Goal: Communication & Community: Answer question/provide support

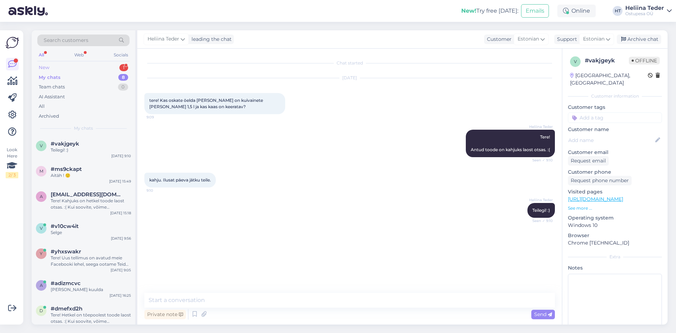
click at [62, 66] on div "New 1" at bounding box center [83, 68] width 92 height 10
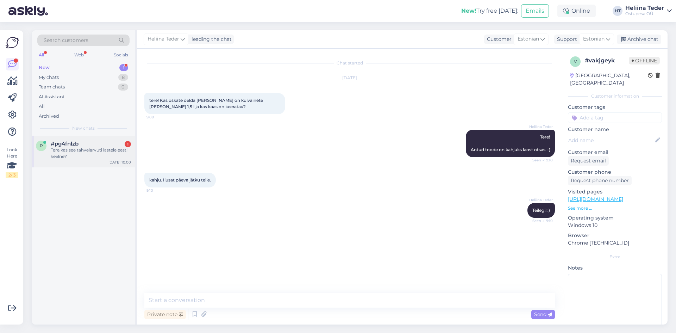
click at [82, 148] on div "Tere,kas see tahvelarvuti lastele eesti keelne?" at bounding box center [91, 153] width 80 height 13
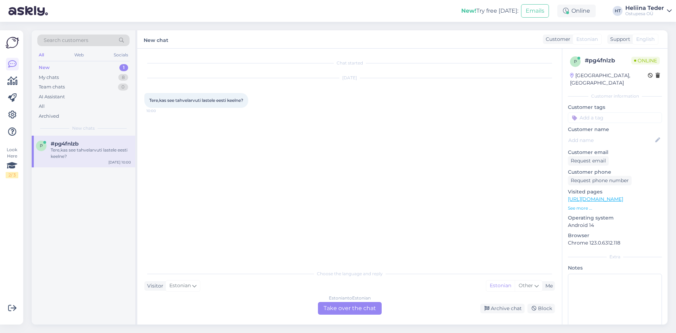
click at [615, 196] on link "[URL][DOMAIN_NAME]" at bounding box center [595, 199] width 55 height 6
click at [355, 303] on div "Estonian to Estonian Take over the chat" at bounding box center [350, 308] width 64 height 13
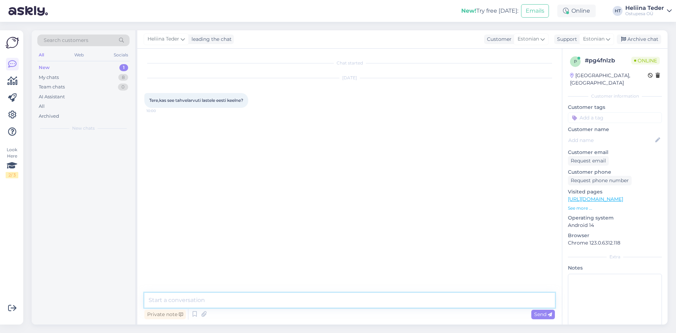
click at [217, 300] on textarea at bounding box center [349, 300] width 411 height 15
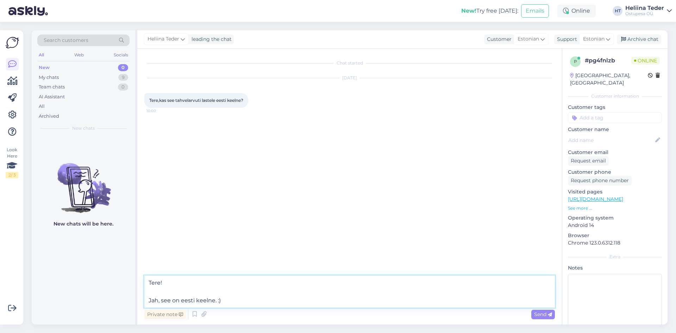
type textarea "Tere! Jah, see on eesti keelne. :)"
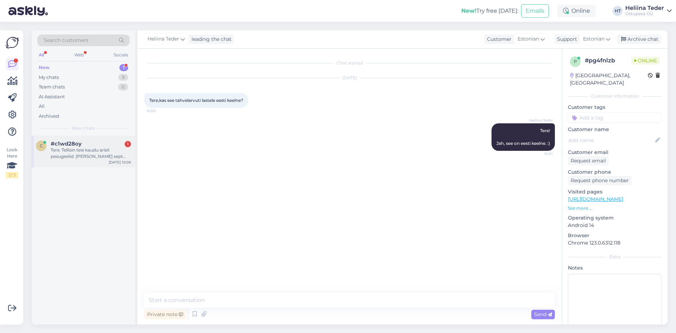
click at [87, 148] on div "Tere. Tellisin teie kaudu arieli pesugeelid. [PERSON_NAME] sept algul. [PERSON_…" at bounding box center [91, 153] width 80 height 13
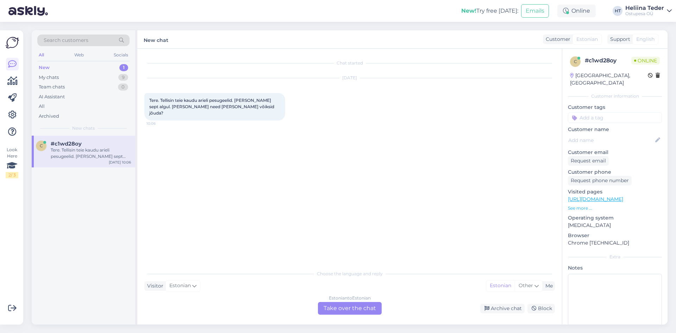
click at [338, 307] on div "Estonian to Estonian Take over the chat" at bounding box center [350, 308] width 64 height 13
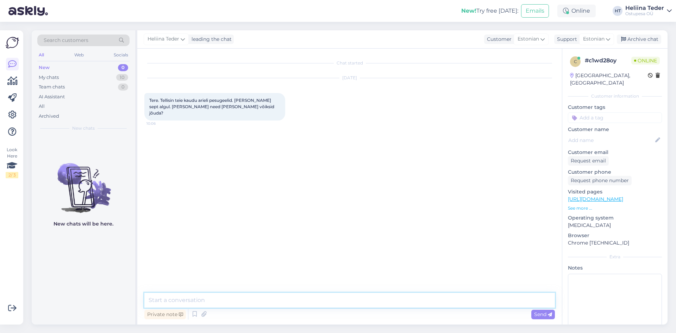
click at [304, 301] on textarea at bounding box center [349, 300] width 411 height 15
type textarea "Tere! Palume Teie nime või tellimuse numbrit. :)"
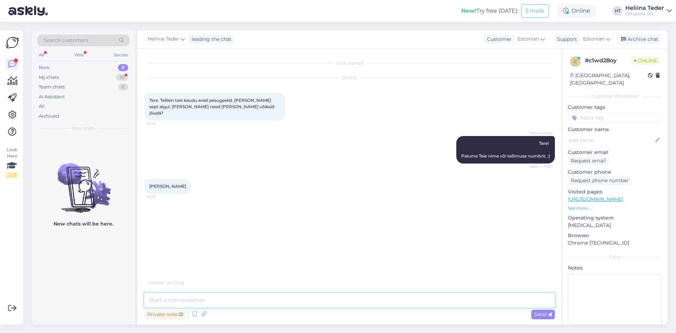
click at [220, 300] on textarea at bounding box center [349, 300] width 411 height 15
paste textarea "Unversaalne pesugeel, 5L, 100 pesu, [PERSON_NAME]"
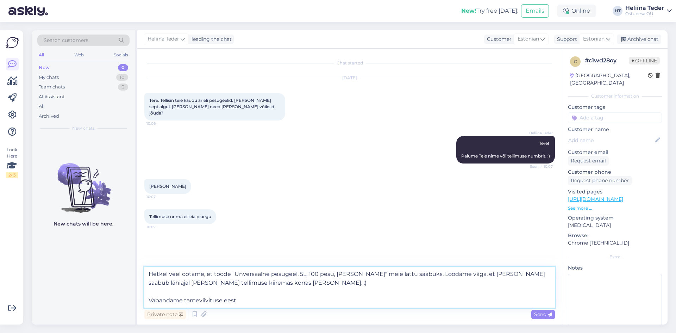
type textarea "Hetkel veel ootame, et toode "Unversaalne pesugeel, 5L, 100 pesu, [PERSON_NAME]…"
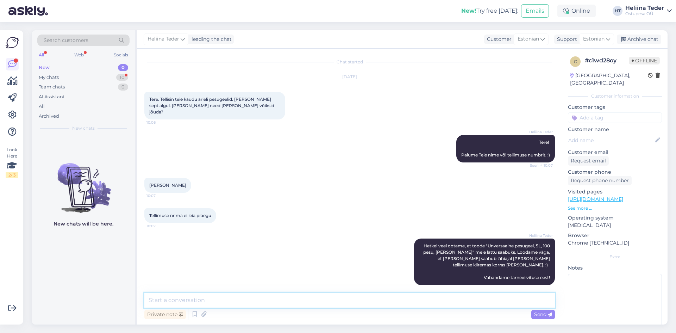
scroll to position [44, 0]
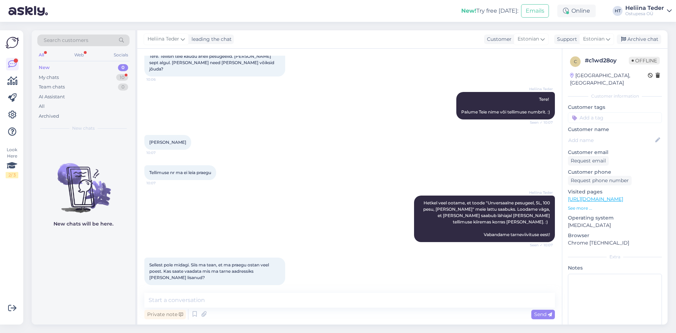
click at [174, 138] on div "[PERSON_NAME] 10:07" at bounding box center [167, 142] width 47 height 15
click at [170, 139] on span "[PERSON_NAME]" at bounding box center [167, 141] width 37 height 5
copy div "[PERSON_NAME] 10:07"
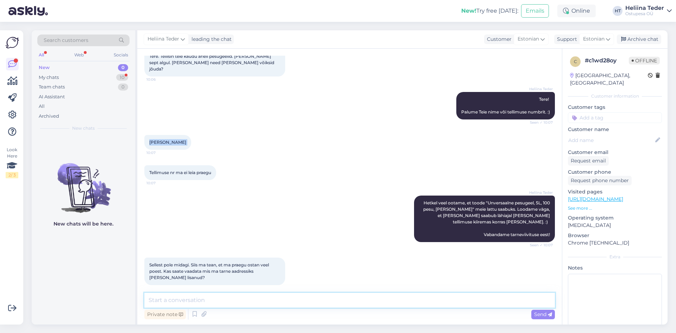
click at [198, 302] on textarea at bounding box center [349, 300] width 411 height 15
paste textarea "Püha-Kõnnu"
click at [191, 290] on textarea "Püha-Kõnnu" at bounding box center [349, 295] width 411 height 23
paste textarea "[GEOGRAPHIC_DATA]"
click at [211, 279] on textarea "Püha-Kõnnu, [GEOGRAPHIC_DATA]" at bounding box center [349, 291] width 411 height 32
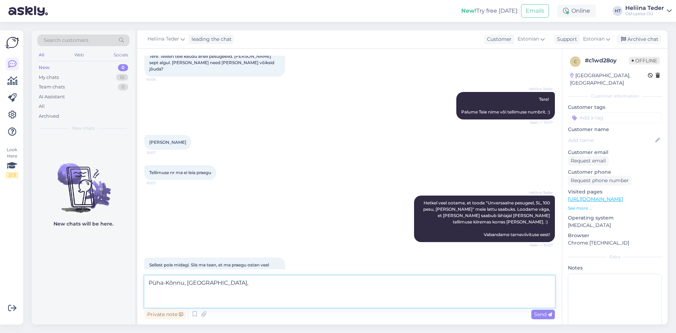
paste textarea "94114 [GEOGRAPHIC_DATA]"
type textarea "Püha-Kõnnu, [GEOGRAPHIC_DATA], 94114 [GEOGRAPHIC_DATA] :)"
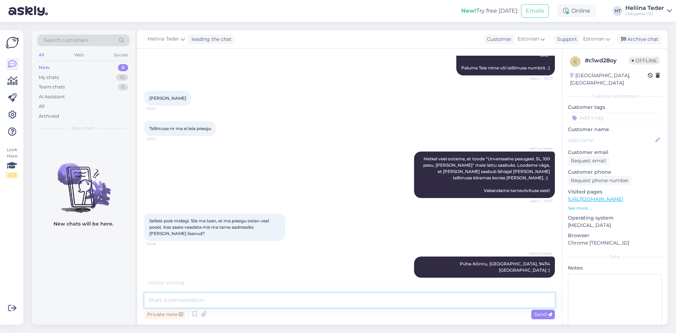
scroll to position [111, 0]
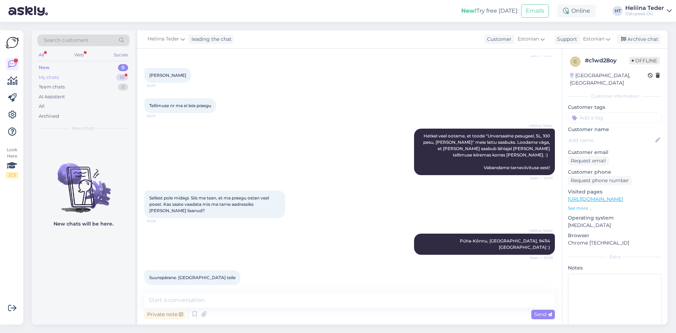
click at [70, 80] on div "My chats 10" at bounding box center [83, 78] width 92 height 10
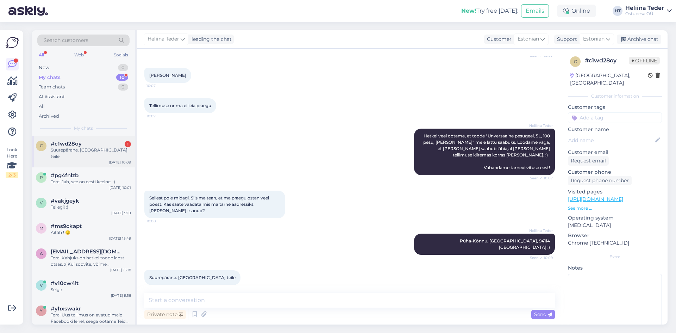
click at [69, 146] on span "#c1wd28oy" at bounding box center [66, 143] width 31 height 6
